Goal: Task Accomplishment & Management: Manage account settings

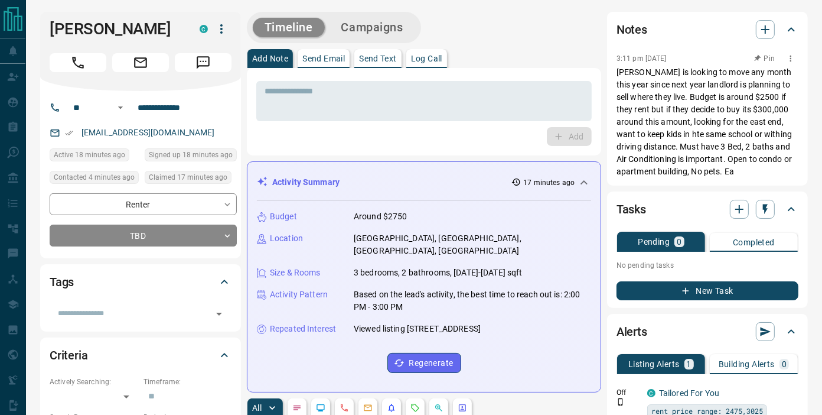
click at [790, 57] on icon "button" at bounding box center [790, 58] width 9 height 9
click at [775, 77] on li "Edit" at bounding box center [773, 80] width 52 height 18
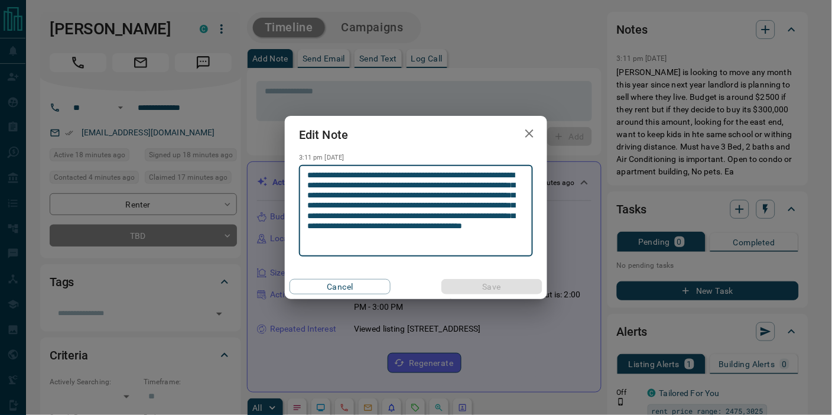
drag, startPoint x: 409, startPoint y: 248, endPoint x: 196, endPoint y: 98, distance: 261.2
click at [196, 98] on div "**********" at bounding box center [416, 207] width 832 height 415
type textarea "**********"
click at [489, 287] on button "Save" at bounding box center [491, 286] width 101 height 15
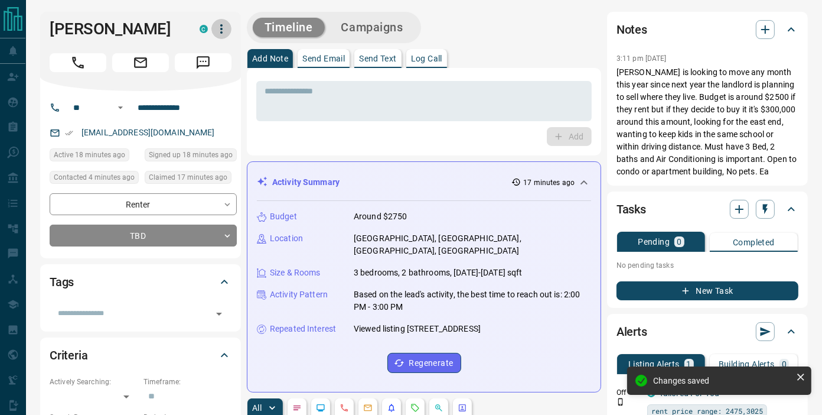
click at [223, 28] on icon "button" at bounding box center [221, 29] width 14 height 14
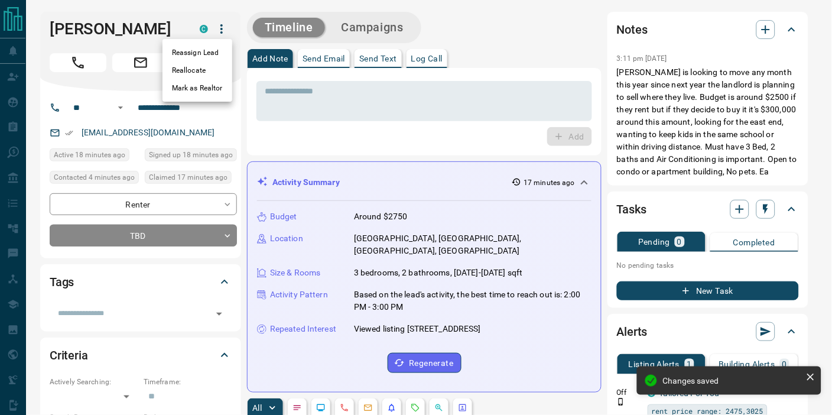
click at [149, 25] on div at bounding box center [416, 207] width 832 height 415
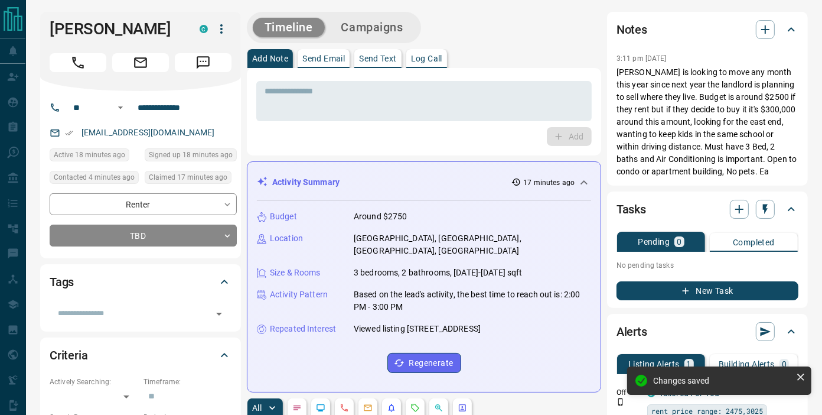
click at [149, 25] on div at bounding box center [411, 207] width 822 height 415
copy body
click at [137, 24] on h1 "[PERSON_NAME]" at bounding box center [116, 28] width 132 height 19
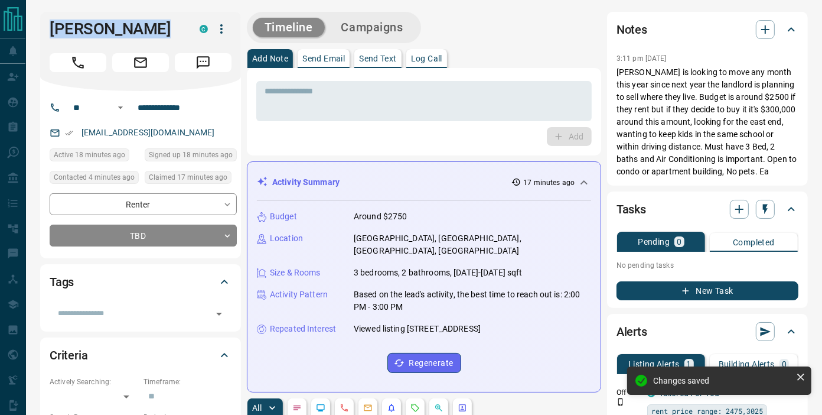
copy h1 "[PERSON_NAME]"
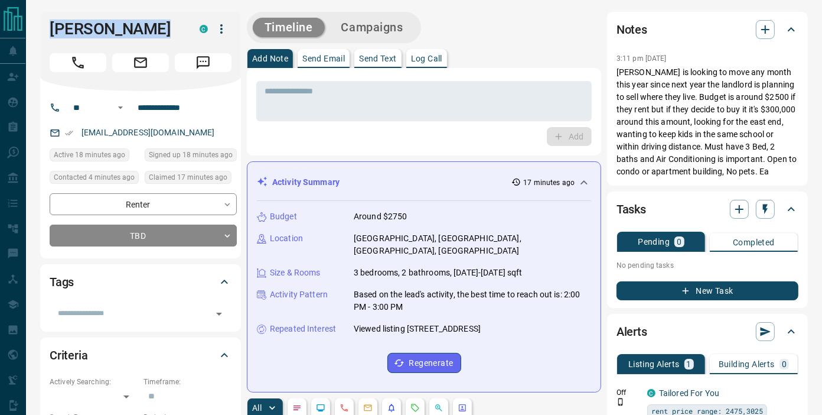
click at [344, 144] on div "Add" at bounding box center [424, 136] width 336 height 19
click at [228, 31] on icon "button" at bounding box center [221, 29] width 14 height 14
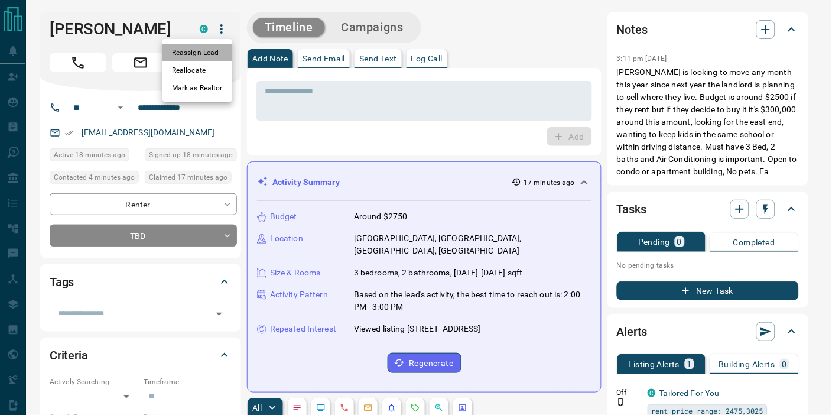
click at [214, 59] on li "Reassign Lead" at bounding box center [197, 53] width 70 height 18
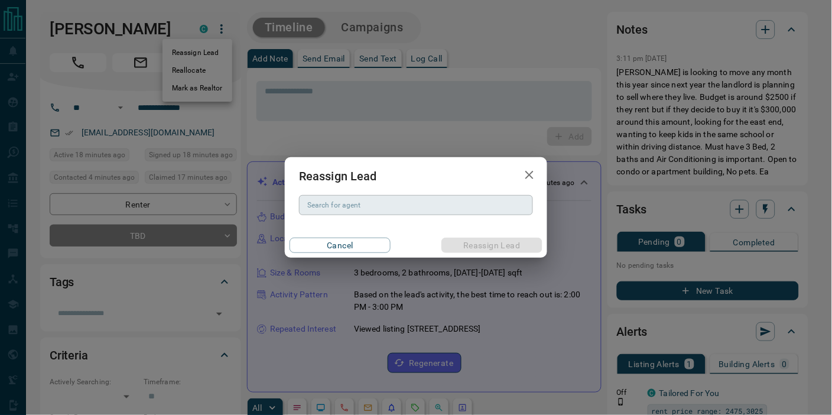
click at [361, 206] on input "Search for agent" at bounding box center [414, 204] width 225 height 13
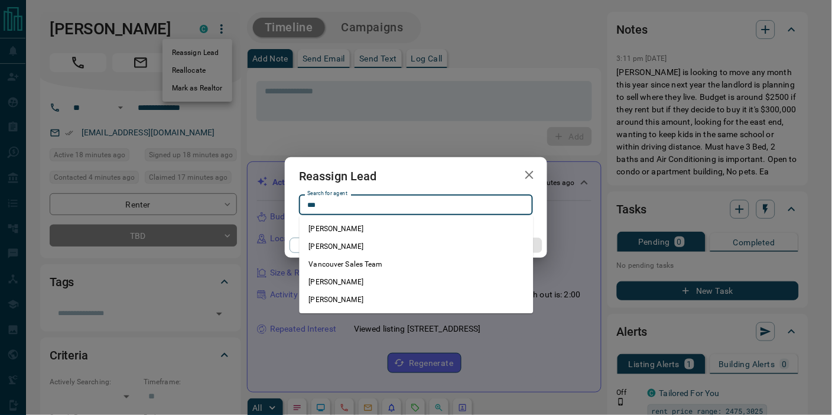
click at [356, 223] on li "[PERSON_NAME]" at bounding box center [416, 229] width 234 height 18
type input "**********"
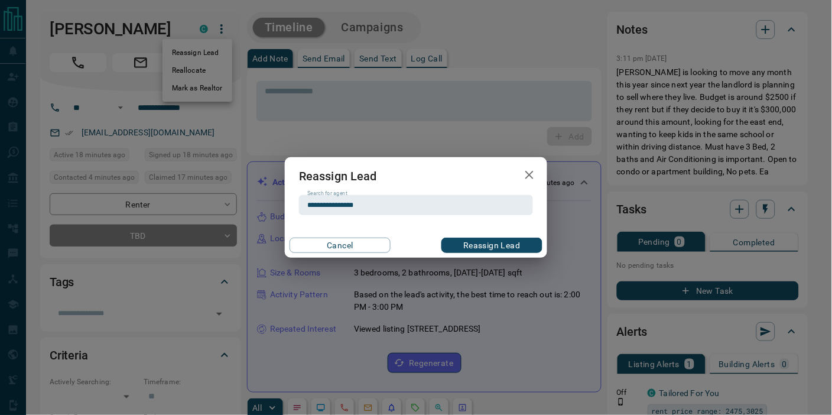
click at [485, 236] on div "Cancel Reassign Lead" at bounding box center [416, 245] width 262 height 25
click at [487, 240] on button "Reassign Lead" at bounding box center [491, 244] width 101 height 15
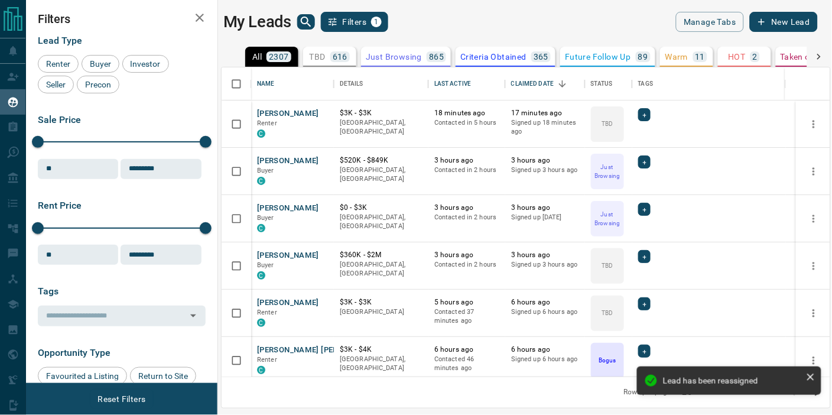
scroll to position [298, 598]
